Goal: Browse casually: Explore the website without a specific task or goal

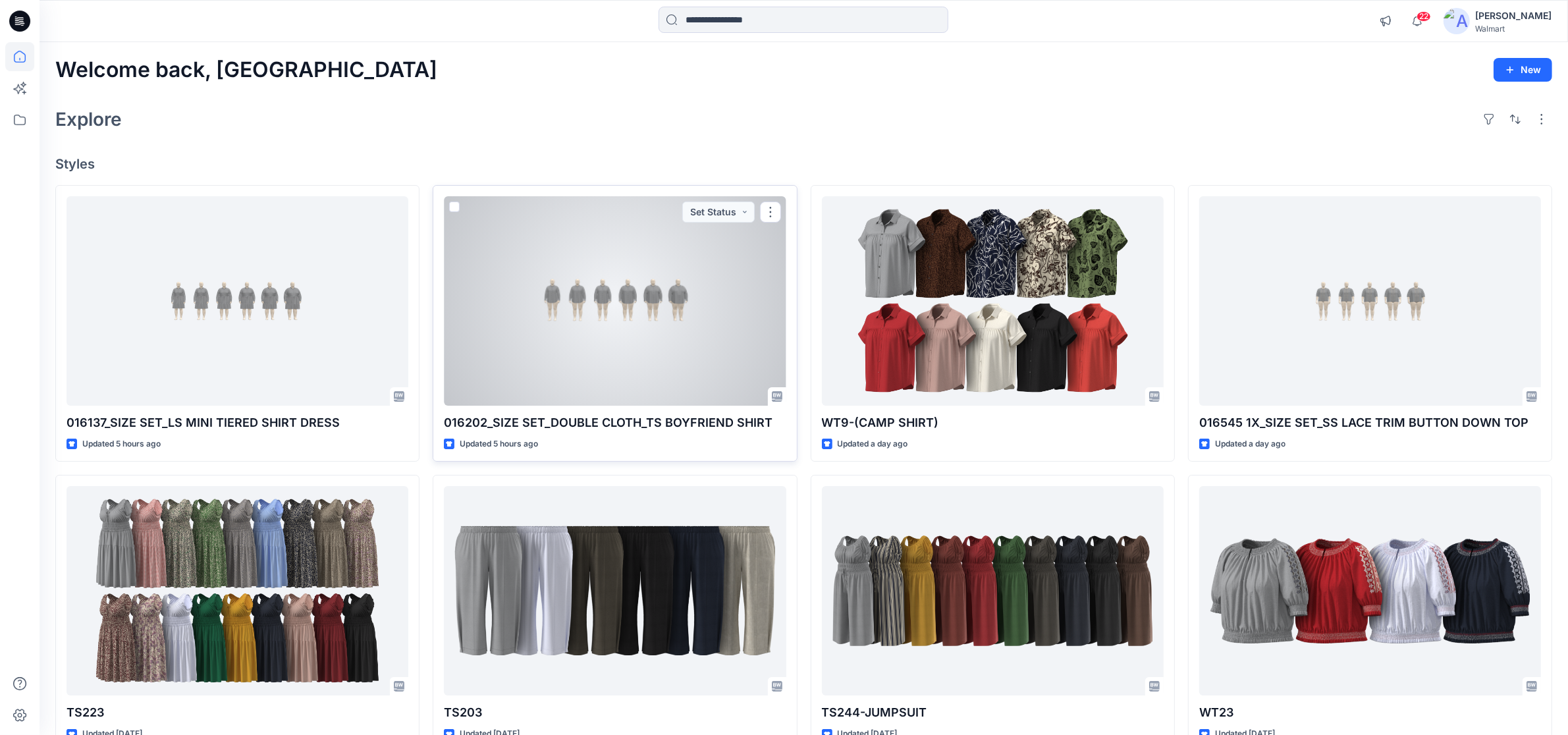
click at [593, 303] on div at bounding box center [614, 301] width 342 height 210
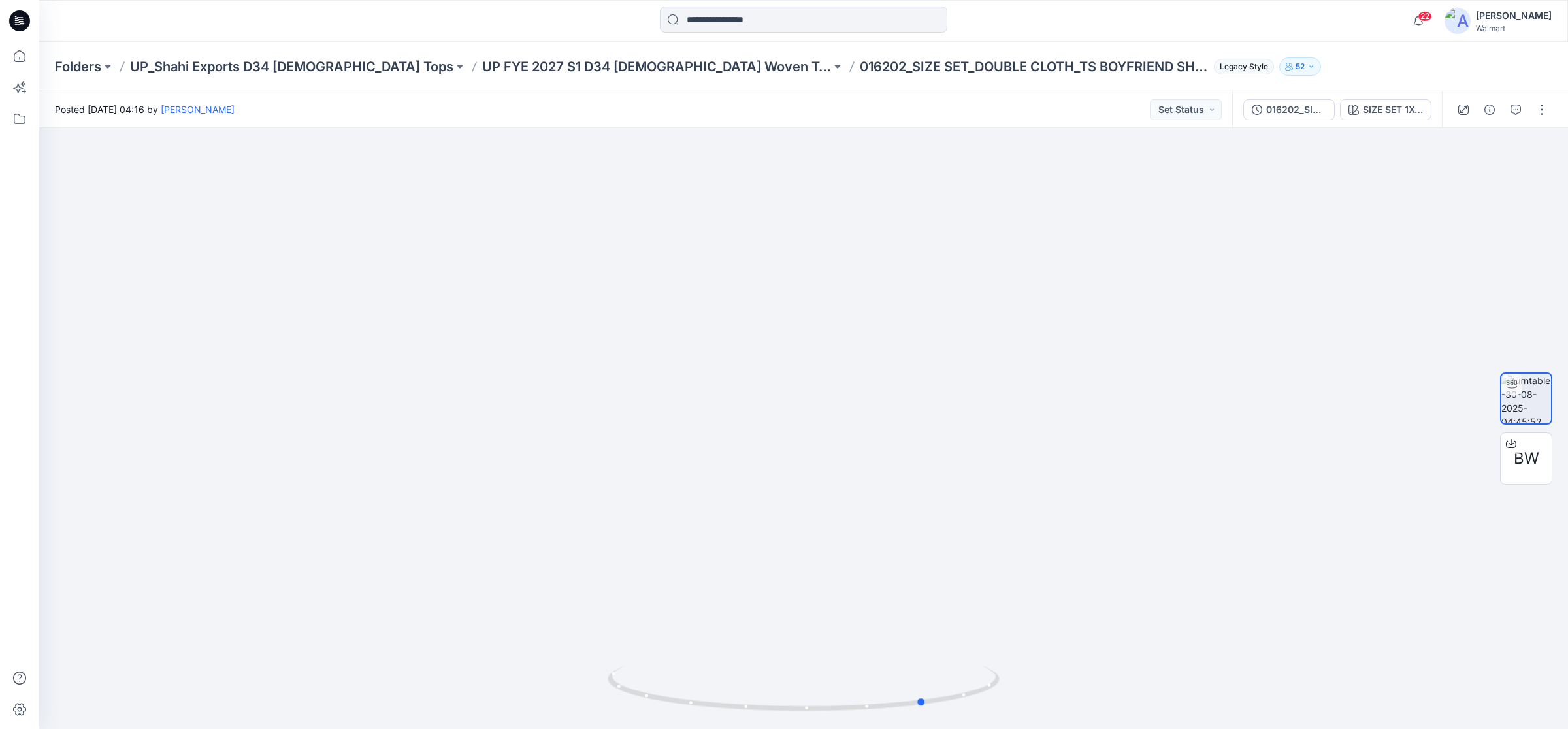
drag, startPoint x: 799, startPoint y: 713, endPoint x: 923, endPoint y: 744, distance: 127.8
click at [923, 729] on html "22 Notifications Your style 016137_SIZE SET_LS MINI TIERED SHIRT DRESS is ready…" at bounding box center [784, 364] width 1568 height 729
click at [9, 14] on icon at bounding box center [19, 20] width 21 height 42
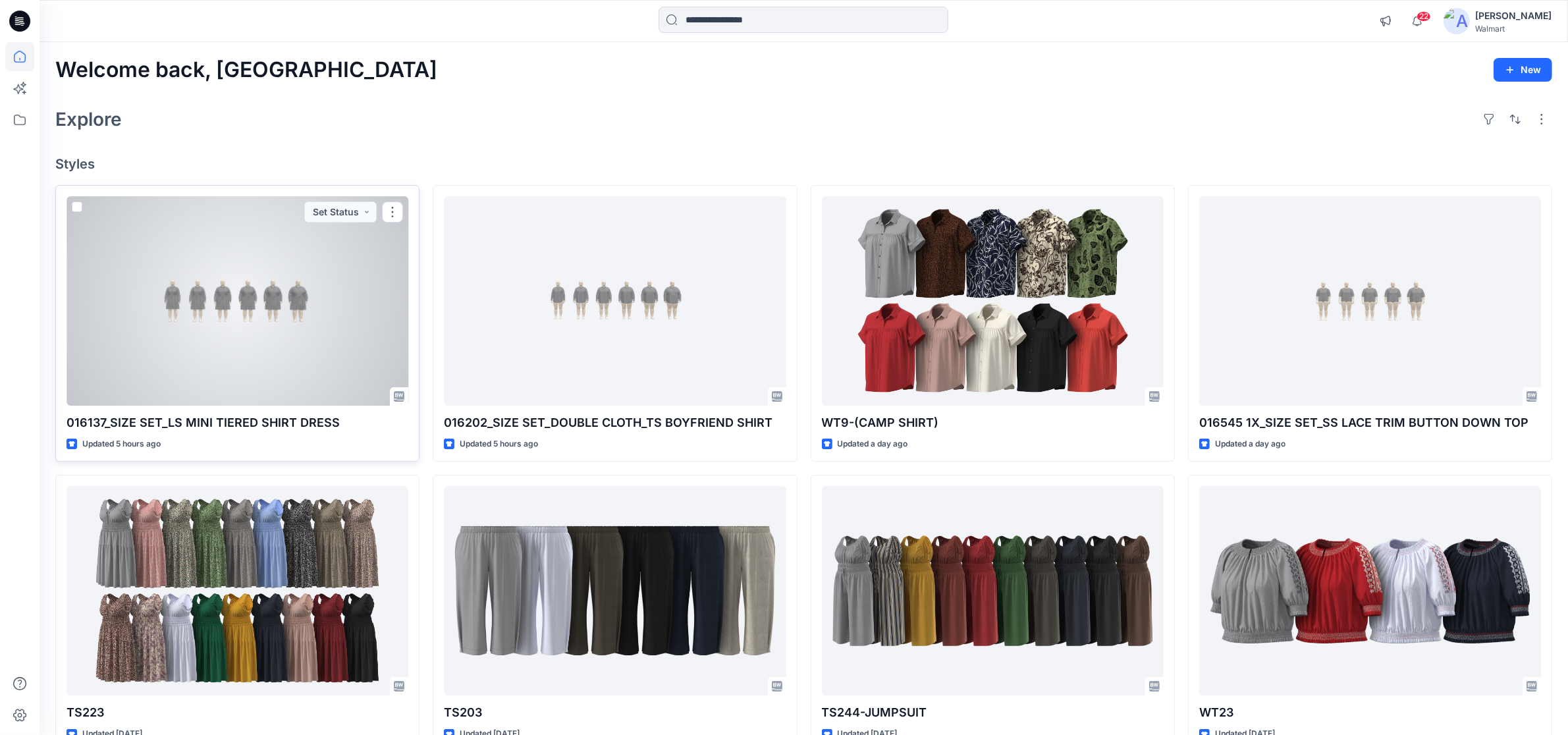
click at [228, 287] on div at bounding box center [237, 301] width 342 height 210
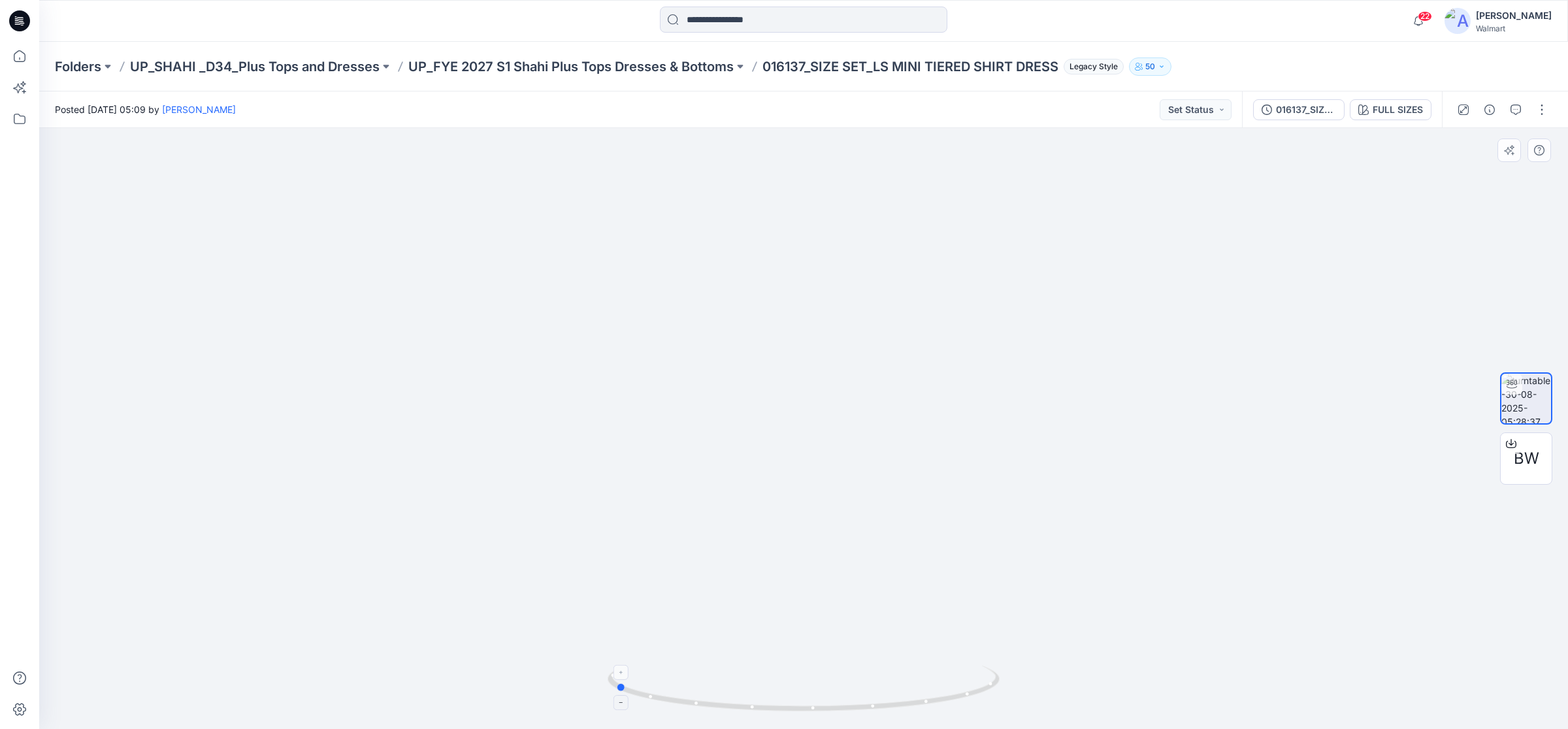
drag, startPoint x: 804, startPoint y: 706, endPoint x: 988, endPoint y: 677, distance: 186.3
click at [1007, 700] on div at bounding box center [803, 429] width 1529 height 602
